Goal: Task Accomplishment & Management: Use online tool/utility

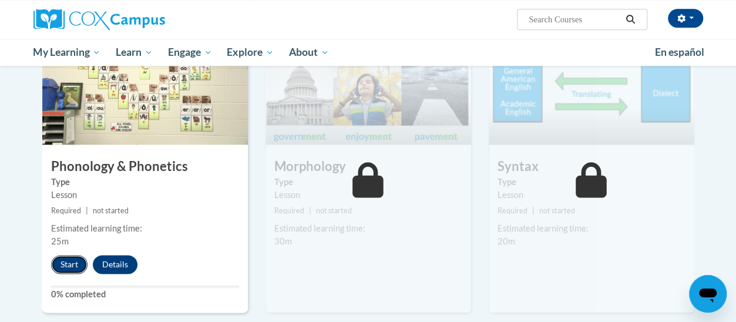
click at [65, 261] on button "Start" at bounding box center [69, 264] width 36 height 19
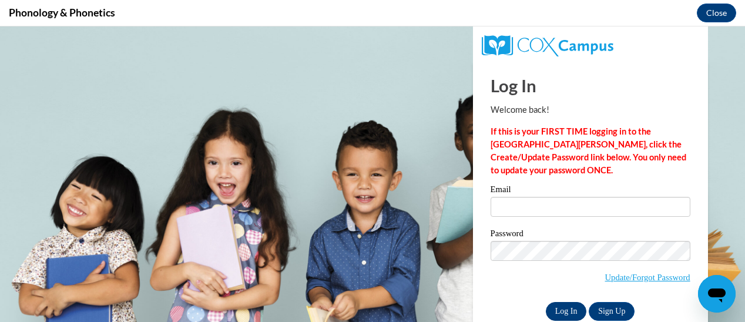
type input "melody.knight@trschools.k12.wi.us"
click at [549, 311] on input "Log In" at bounding box center [566, 311] width 41 height 19
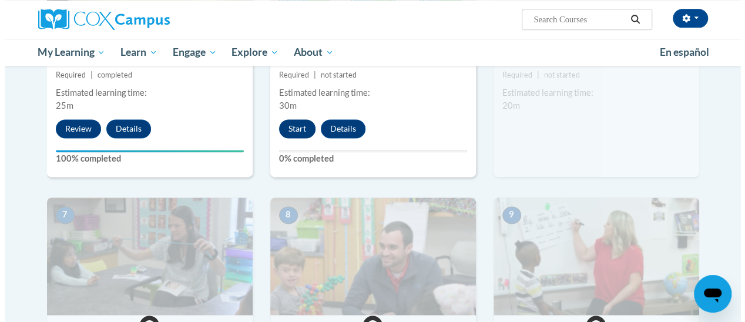
scroll to position [786, 0]
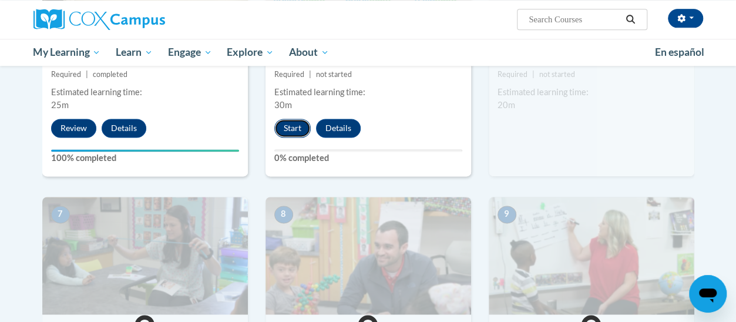
click at [290, 124] on button "Start" at bounding box center [292, 128] width 36 height 19
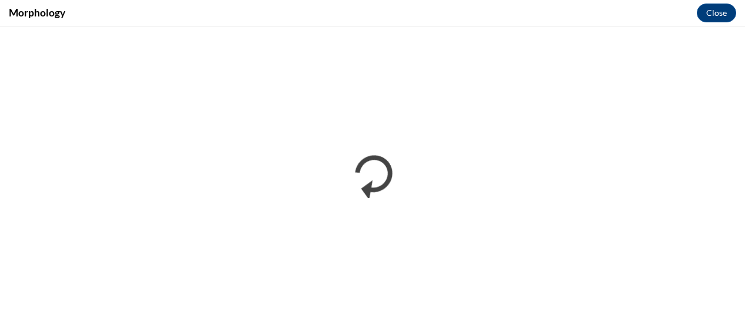
scroll to position [0, 0]
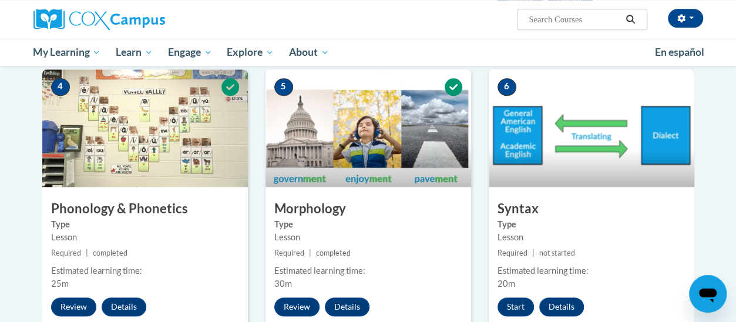
scroll to position [636, 0]
